Goal: Use online tool/utility: Utilize a website feature to perform a specific function

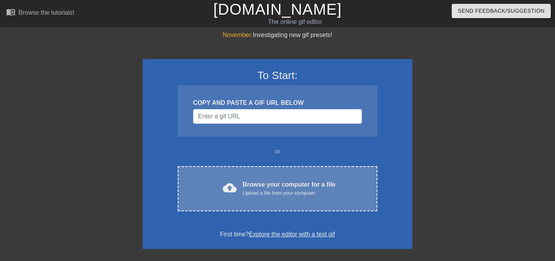
click at [228, 182] on span "cloud_upload" at bounding box center [230, 188] width 14 height 14
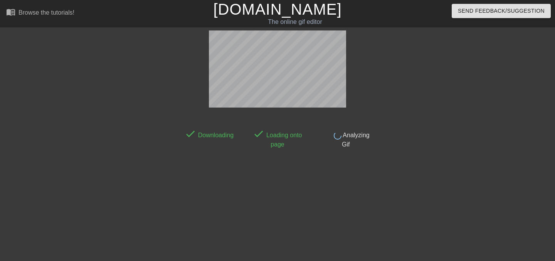
scroll to position [19, 0]
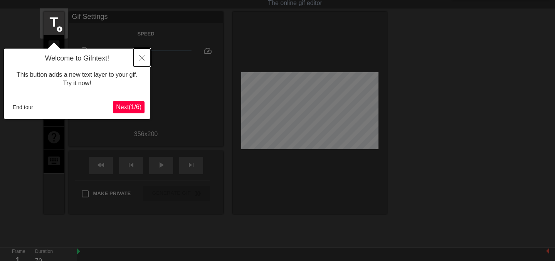
click at [140, 55] on icon "Close" at bounding box center [141, 57] width 5 height 5
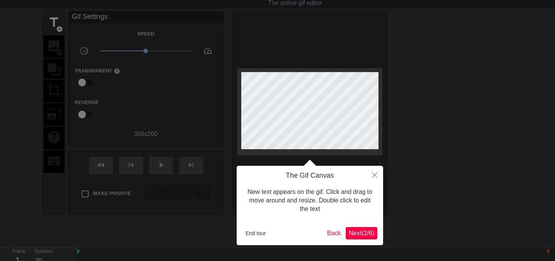
scroll to position [0, 0]
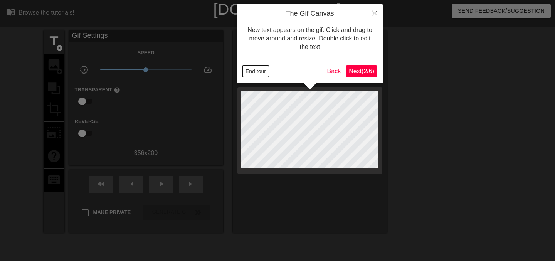
click at [258, 71] on button "End tour" at bounding box center [255, 71] width 27 height 12
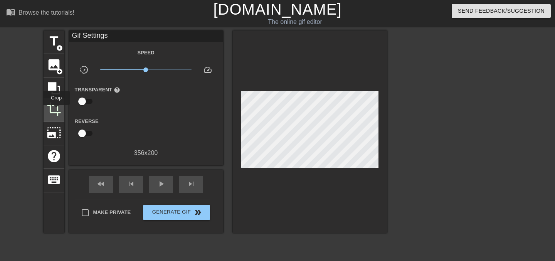
click at [56, 110] on span "crop" at bounding box center [54, 109] width 15 height 15
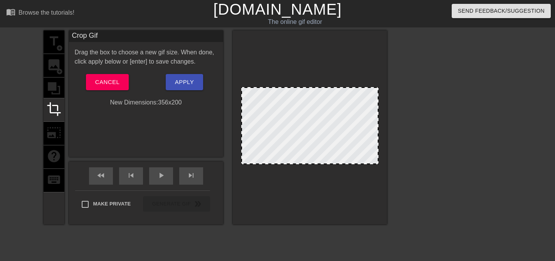
click at [302, 164] on div at bounding box center [310, 127] width 154 height 194
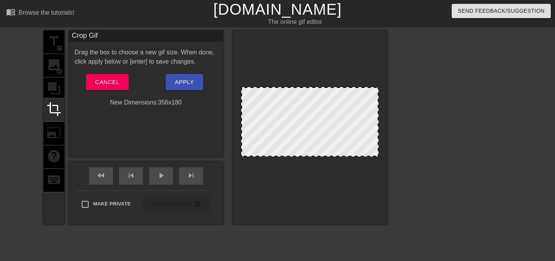
drag, startPoint x: 302, startPoint y: 163, endPoint x: 302, endPoint y: 156, distance: 7.7
click at [302, 156] on div at bounding box center [310, 156] width 136 height 4
click at [186, 89] on button "Apply" at bounding box center [184, 82] width 37 height 16
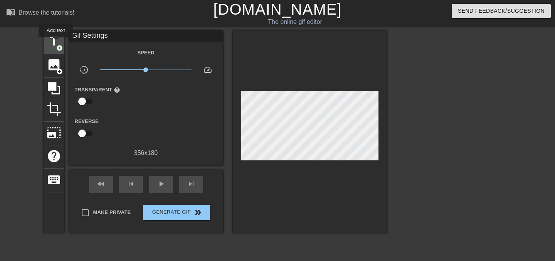
click at [56, 43] on span "title" at bounding box center [54, 41] width 15 height 15
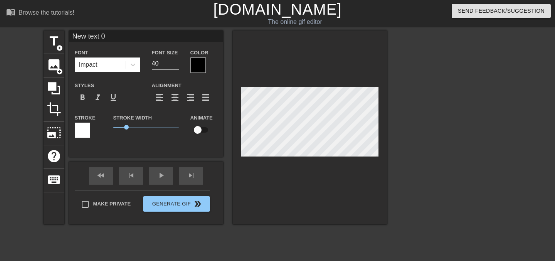
click at [121, 37] on input "New text 0" at bounding box center [146, 36] width 154 height 12
drag, startPoint x: 121, startPoint y: 37, endPoint x: 64, endPoint y: 37, distance: 57.8
click at [64, 37] on div "title add_circle image add_circle crop photo_size_select_large help keyboard Ne…" at bounding box center [215, 127] width 343 height 194
paste input "i don't need love , it's suffocating ."
type input "i don't need love , it's suffocating ."
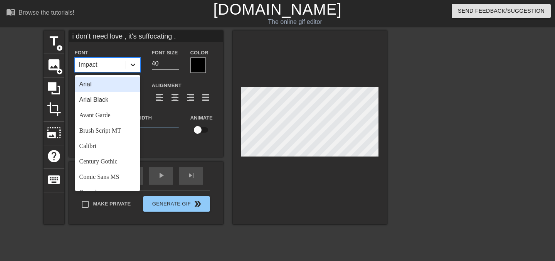
click at [126, 67] on div at bounding box center [133, 65] width 14 height 14
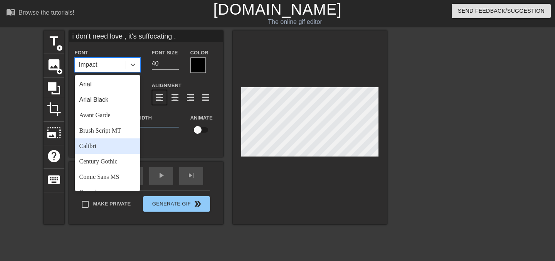
click at [101, 149] on div "Calibri" at bounding box center [107, 145] width 65 height 15
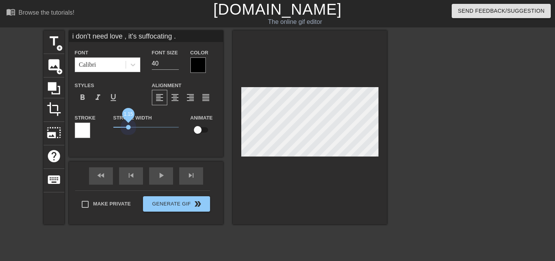
drag, startPoint x: 128, startPoint y: 127, endPoint x: 85, endPoint y: 127, distance: 43.1
click at [85, 127] on div "Stroke Stroke Width 1.15 Animate" at bounding box center [146, 129] width 154 height 32
click at [200, 60] on div at bounding box center [197, 64] width 15 height 15
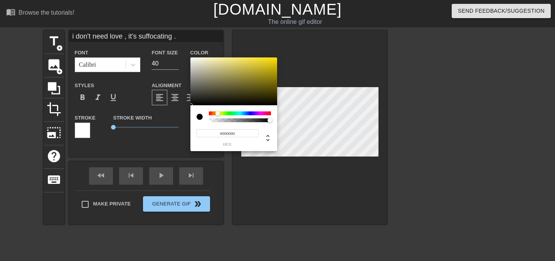
click at [218, 111] on div at bounding box center [240, 113] width 62 height 4
drag, startPoint x: 233, startPoint y: 81, endPoint x: 289, endPoint y: 60, distance: 59.3
click at [289, 60] on div "#EACE00 hex" at bounding box center [277, 130] width 555 height 261
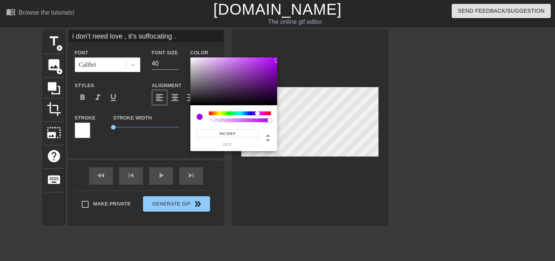
drag, startPoint x: 221, startPoint y: 113, endPoint x: 254, endPoint y: 112, distance: 33.2
click at [257, 112] on div at bounding box center [259, 113] width 5 height 5
click at [258, 112] on div at bounding box center [260, 113] width 5 height 5
type input "#5200EF"
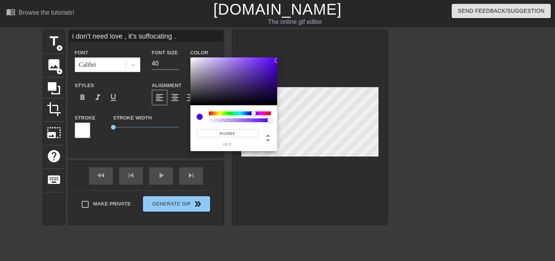
click at [254, 112] on div at bounding box center [253, 113] width 5 height 5
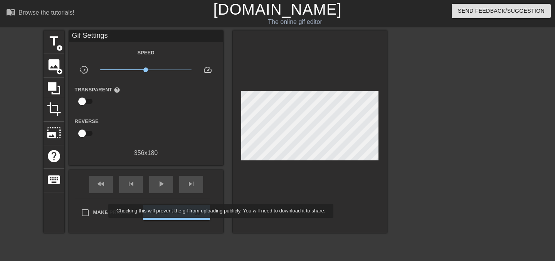
click at [103, 210] on span "Make Private" at bounding box center [112, 212] width 38 height 8
click at [93, 210] on input "Make Private" at bounding box center [85, 213] width 16 height 16
checkbox input "true"
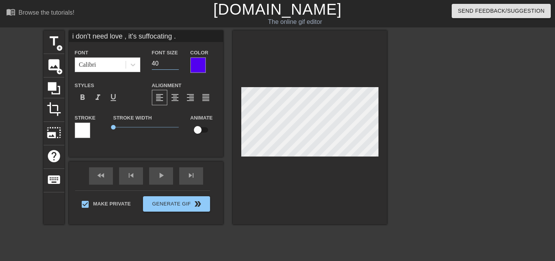
click at [160, 65] on input "40" at bounding box center [165, 63] width 27 height 12
drag, startPoint x: 160, startPoint y: 65, endPoint x: 149, endPoint y: 65, distance: 11.6
click at [149, 65] on div "Font Size 40" at bounding box center [165, 60] width 39 height 25
type input "20"
click at [200, 60] on div at bounding box center [197, 64] width 15 height 15
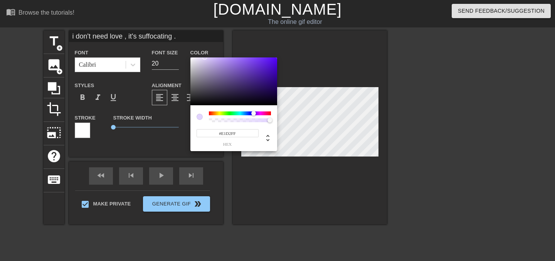
type input "#E0D1FF"
drag, startPoint x: 211, startPoint y: 86, endPoint x: 206, endPoint y: 56, distance: 30.8
click at [206, 56] on div "#E0D1FF hex" at bounding box center [277, 130] width 555 height 261
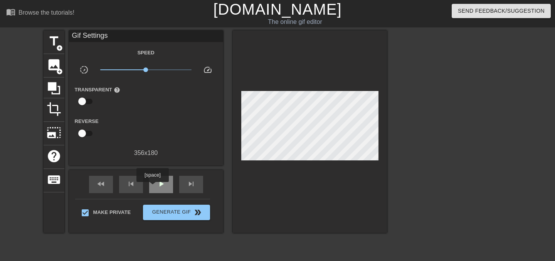
click at [154, 187] on div "play_arrow" at bounding box center [161, 184] width 24 height 17
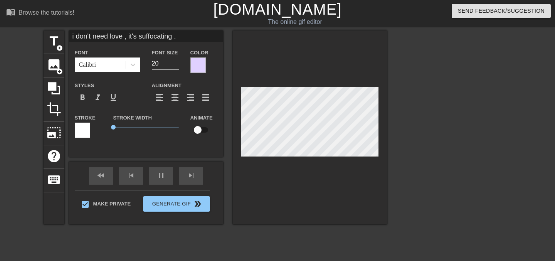
click at [191, 63] on div at bounding box center [197, 64] width 15 height 15
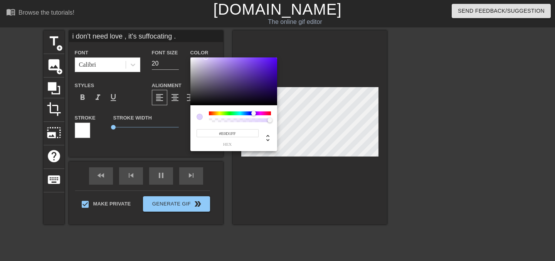
type input "60"
type input "#FFF8D1"
click at [217, 113] on div at bounding box center [240, 113] width 62 height 4
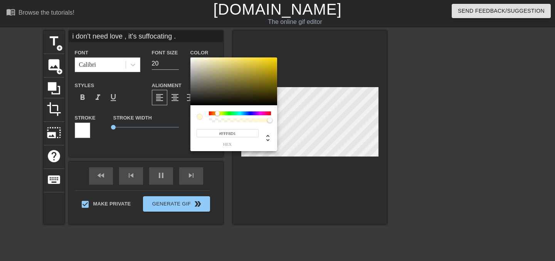
type input "70"
type input "#797142"
type input "60"
type input "#A49959"
type input "70"
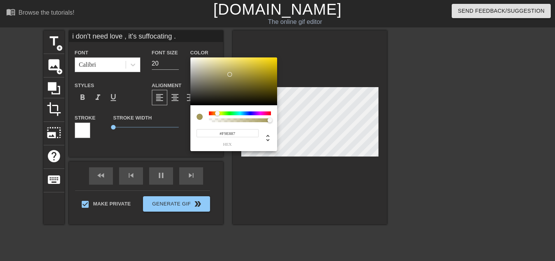
type input "#FFED87"
type input "60"
type input "#FFE96C"
type input "70"
type input "#FFDE20"
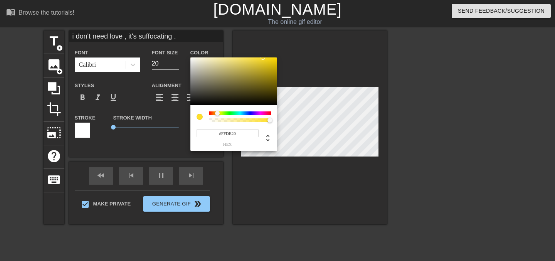
type input "70"
type input "#FFDF2C"
type input "60"
type input "#FFE035"
type input "70"
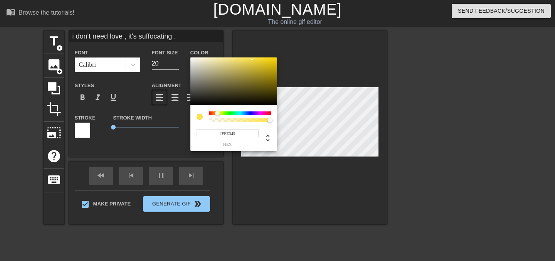
type input "#FFE44F"
type input "60"
type input "#FFE451"
type input "70"
type input "#FFE453"
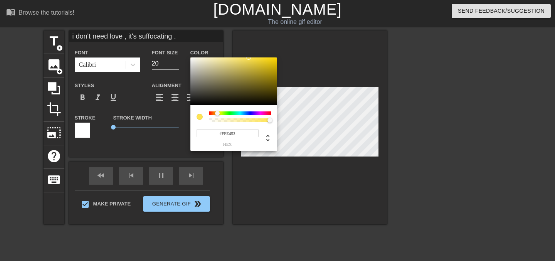
type input "60"
type input "#FFE454"
type input "70"
type input "#FFE453"
type input "60"
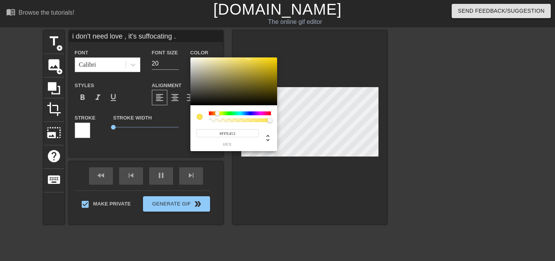
type input "#FFE34F"
type input "70"
type input "#FFE24A"
drag, startPoint x: 230, startPoint y: 82, endPoint x: 252, endPoint y: 53, distance: 36.9
click at [252, 53] on div "#FFE24A hex" at bounding box center [277, 130] width 555 height 261
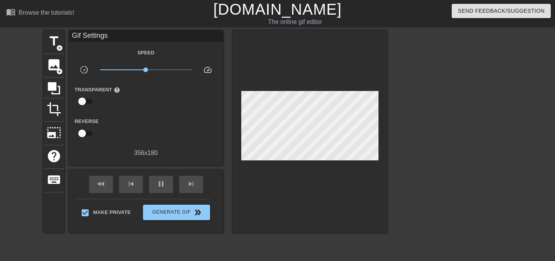
click at [278, 197] on div at bounding box center [310, 131] width 154 height 202
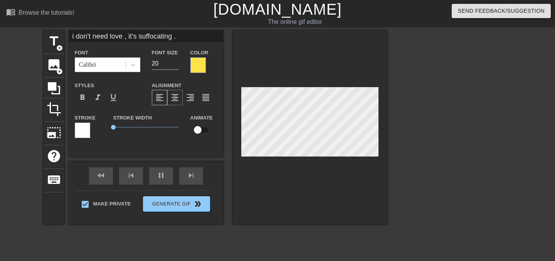
click at [171, 101] on span "format_align_center" at bounding box center [174, 97] width 9 height 9
click at [293, 175] on div at bounding box center [310, 127] width 154 height 194
type input "60"
type input "idon't need love , it's suffocating ."
type textarea "idon't need love , it's suffocating ."
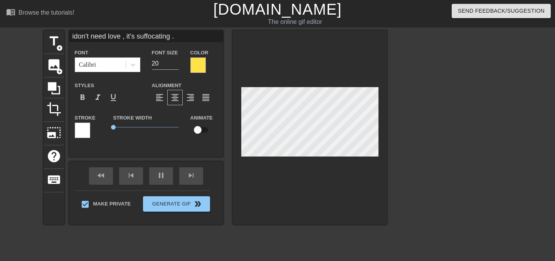
type input "70"
type input "don't need love , it's suffocating ."
type textarea "don't need love , it's suffocating ."
type input "60"
type textarea "don't need love , it's suffocating ."
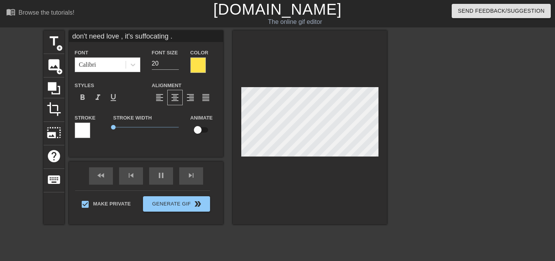
scroll to position [0, 3]
type input "70"
type input "don't need love, it's suffocating ."
type textarea "don't need love, it's suffocating ."
type input "60"
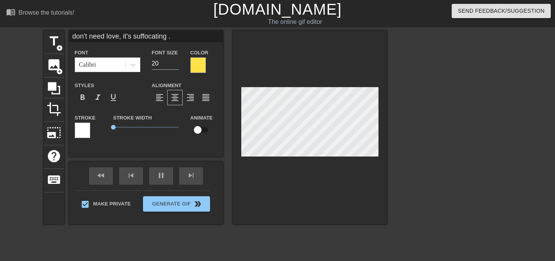
type textarea "don't need love, it's suffocating ."
type input "70"
type input "don't need love, it's suffocating."
type textarea "don't need love, it's suffocating."
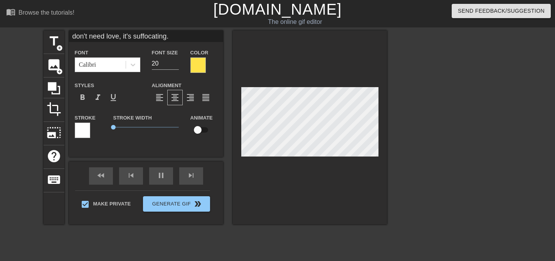
click at [441, 184] on div at bounding box center [454, 145] width 116 height 231
click at [193, 68] on div at bounding box center [197, 64] width 15 height 15
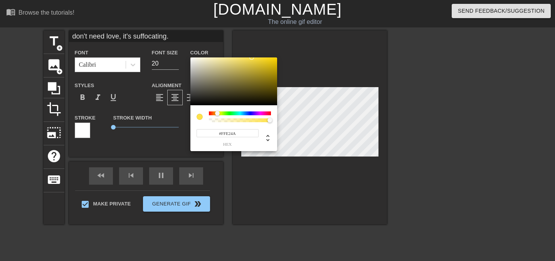
type input "70"
type input "#ED4AFF"
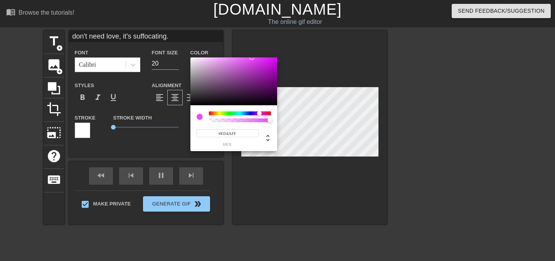
type input "70"
type input "#C54AFF"
type input "60"
type input "#B04AFF"
type input "70"
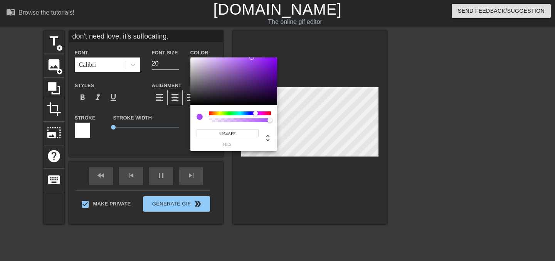
type input "#8F4AFF"
type input "70"
type input "#954AFF"
type input "60"
type input "#B74AFF"
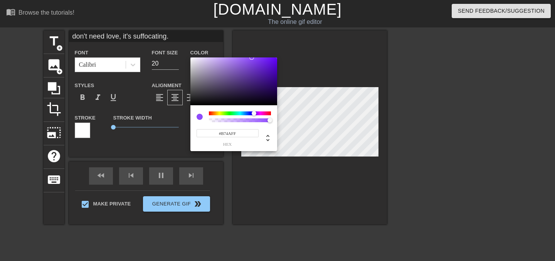
type input "70"
type input "#E04AFF"
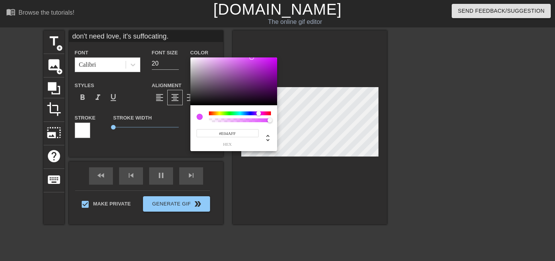
type input "70"
type input "#D24AFF"
type input "60"
type input "#BE4AFF"
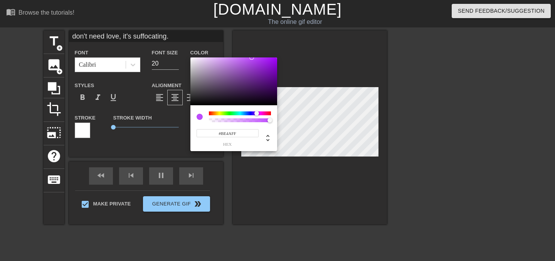
type input "70"
type input "#CB4AFF"
click at [257, 114] on div at bounding box center [240, 113] width 62 height 4
type input "70"
type input "#B39ABD"
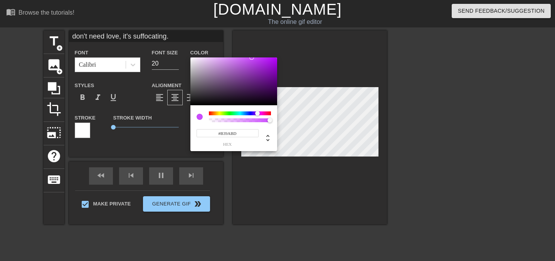
type input "60"
type input "#C5A9D0"
type input "70"
type input "#F1D1FD"
type input "60"
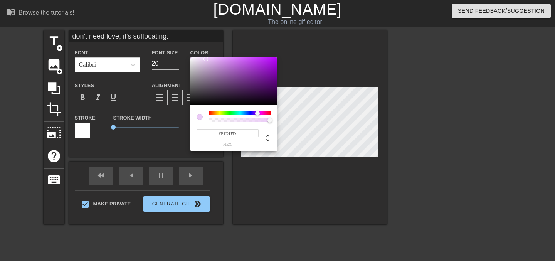
type input "#F3D2FF"
type input "70"
type input "#F3D3FF"
type input "70"
type input "#F7E3FF"
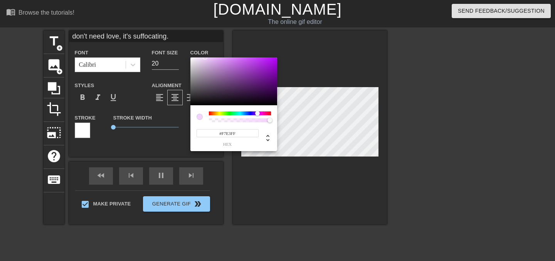
type input "60"
type input "#F6E5FD"
type input "70"
type input "#F9E9FF"
drag, startPoint x: 206, startPoint y: 70, endPoint x: 198, endPoint y: 57, distance: 15.3
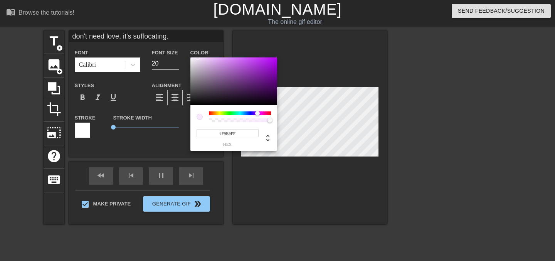
click at [198, 57] on div at bounding box center [233, 81] width 87 height 48
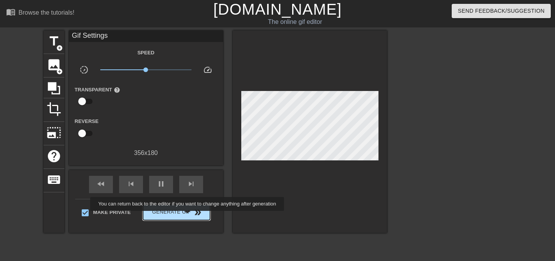
type input "60"
click at [192, 216] on span "Generate Gif double_arrow" at bounding box center [176, 212] width 60 height 9
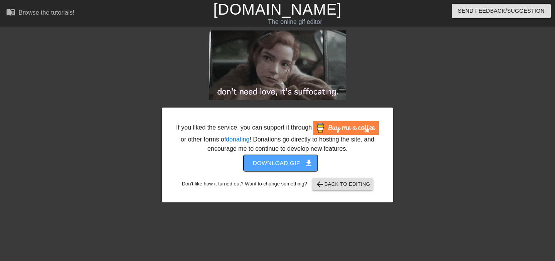
click at [309, 168] on span "get_app" at bounding box center [308, 162] width 9 height 9
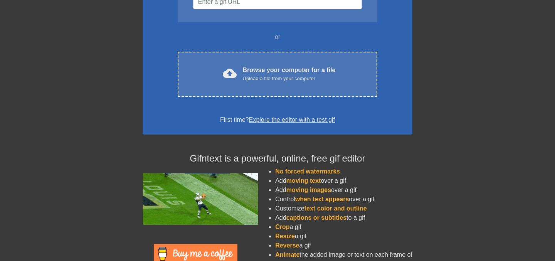
scroll to position [114, 0]
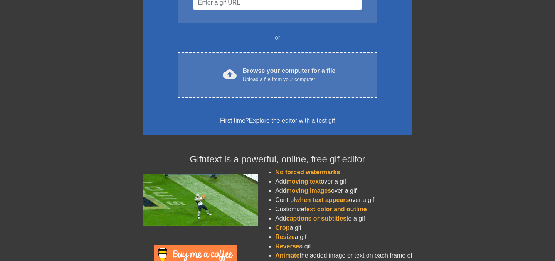
click at [293, 119] on link "Explore the editor with a test gif" at bounding box center [292, 120] width 86 height 7
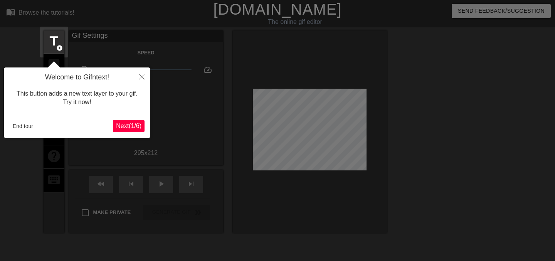
scroll to position [19, 0]
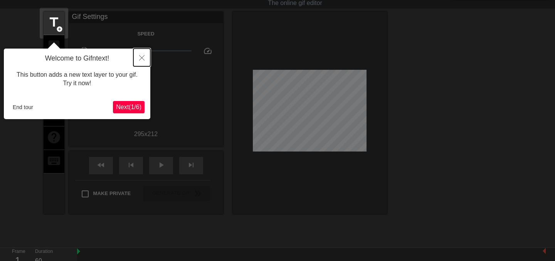
click at [139, 56] on icon "Close" at bounding box center [141, 57] width 5 height 5
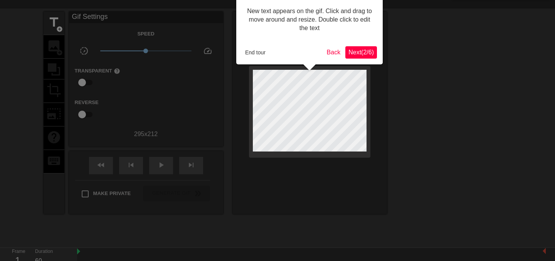
scroll to position [0, 0]
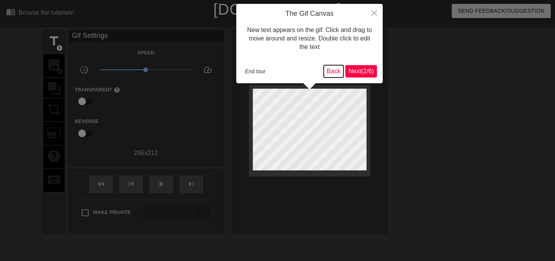
click at [327, 70] on button "Back" at bounding box center [334, 71] width 20 height 12
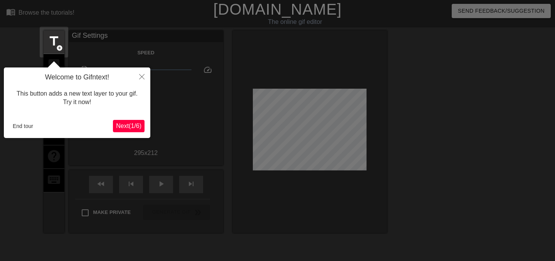
scroll to position [19, 0]
